Goal: Find specific page/section: Find specific page/section

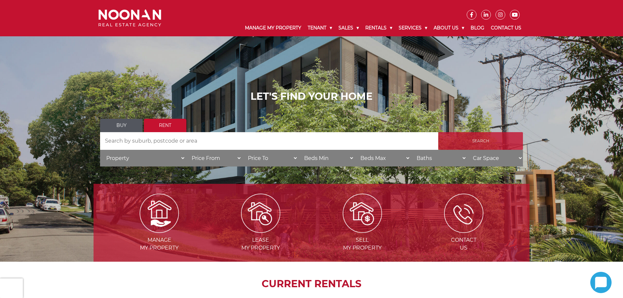
click at [486, 139] on input "Search" at bounding box center [480, 141] width 85 height 18
